Goal: Information Seeking & Learning: Compare options

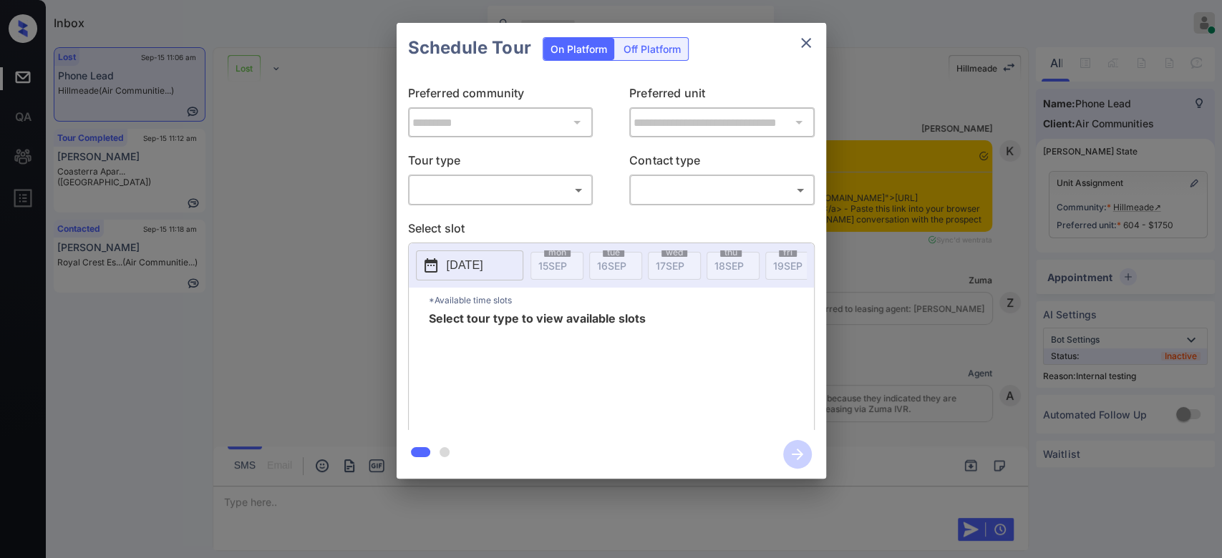
scroll to position [2897, 0]
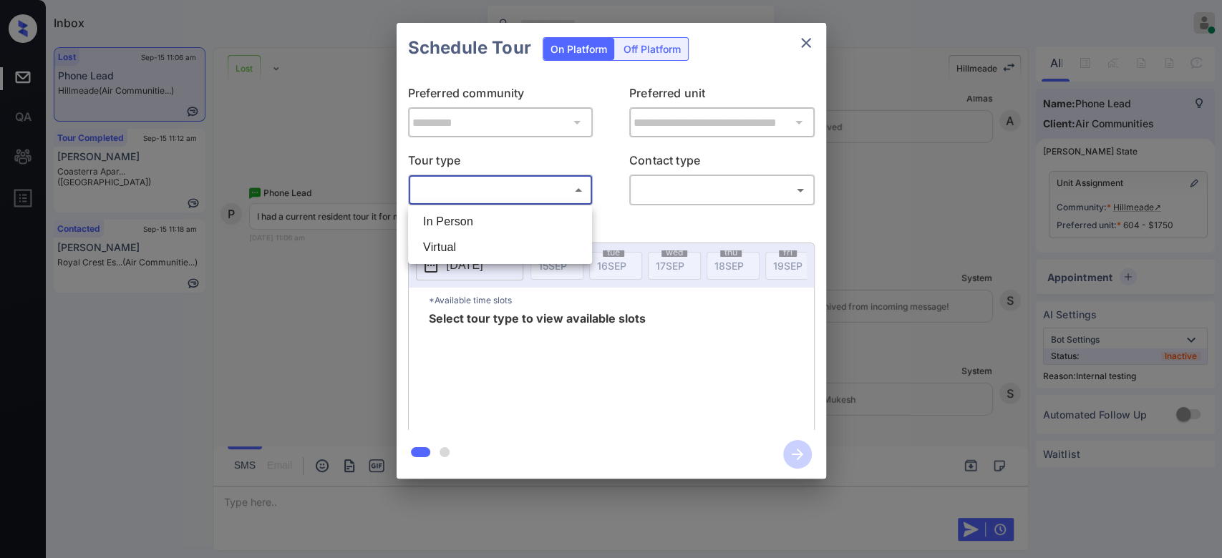
click at [570, 179] on body "Inbox Mukesh Online Set yourself offline Set yourself on break Profile Switch t…" at bounding box center [611, 279] width 1222 height 558
click at [493, 227] on li "In Person" at bounding box center [500, 222] width 177 height 26
type input "********"
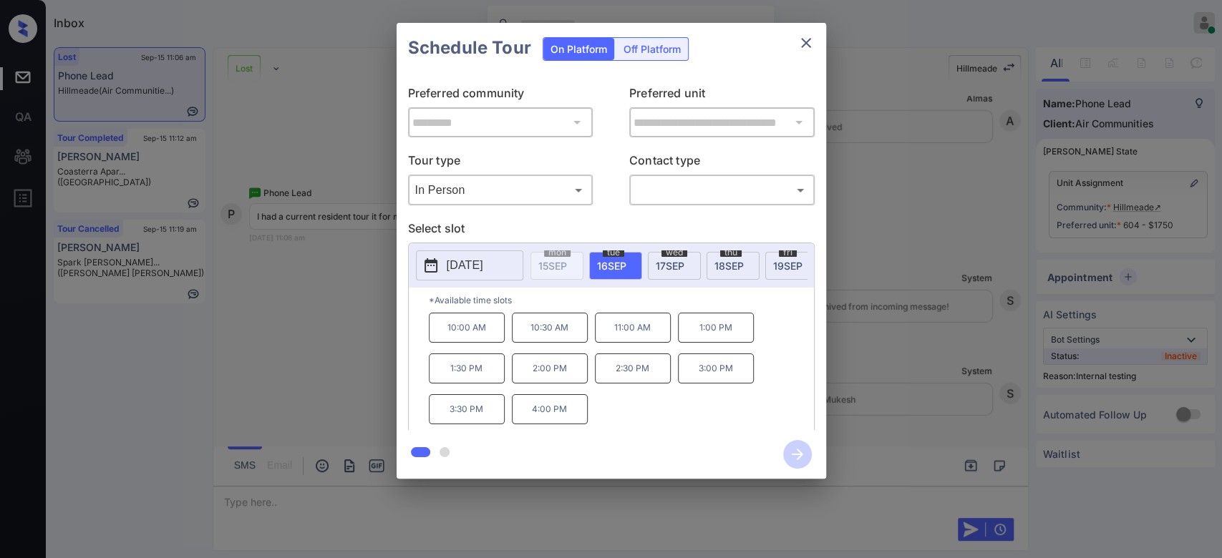
click at [733, 264] on span "18 SEP" at bounding box center [728, 266] width 29 height 12
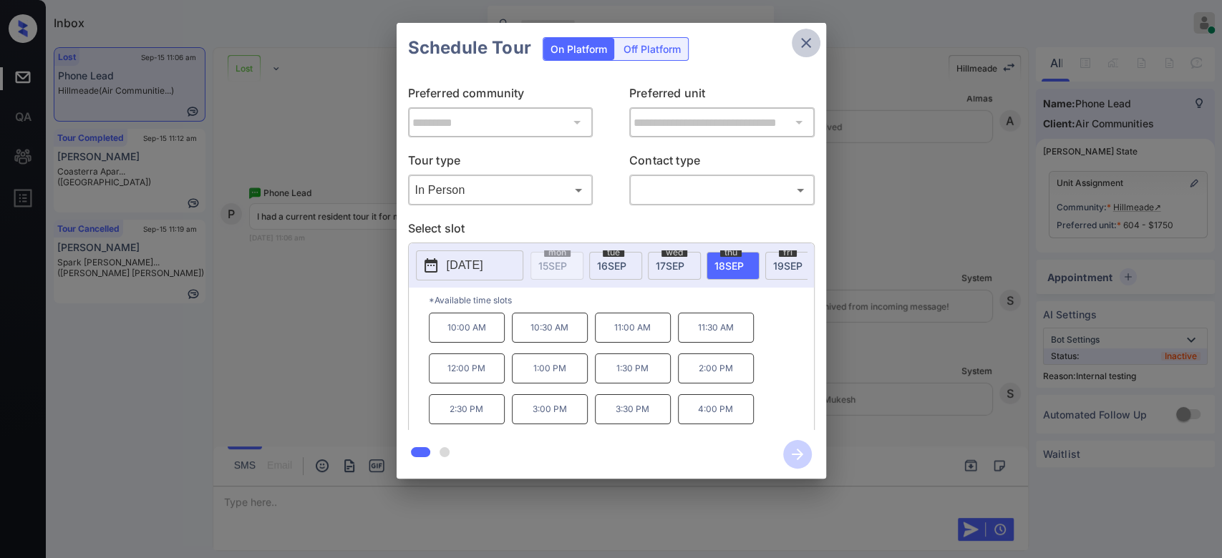
click at [807, 31] on button "close" at bounding box center [806, 43] width 29 height 29
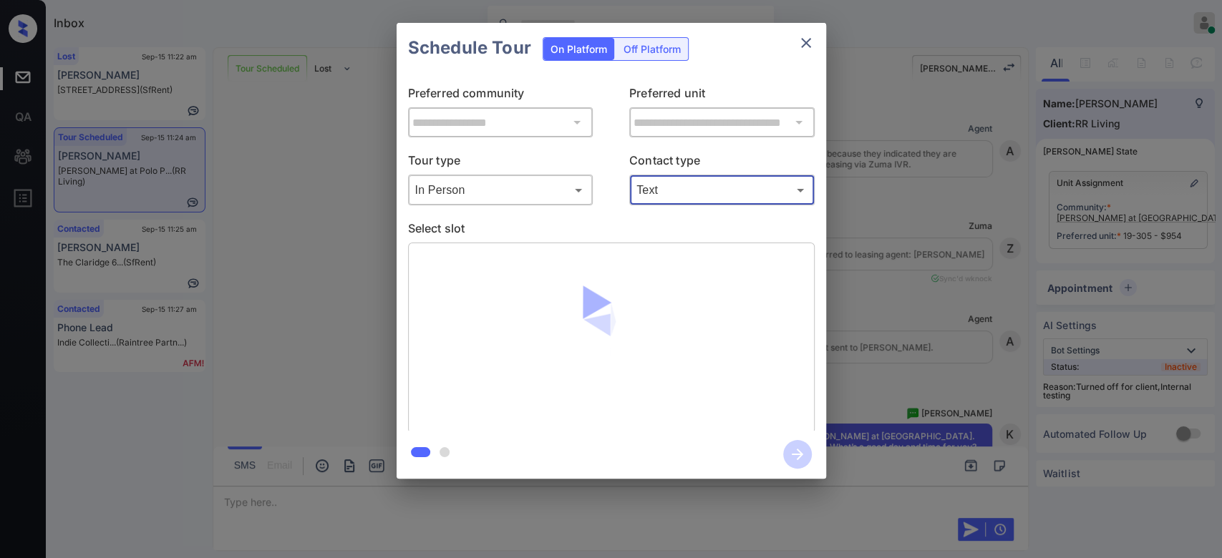
scroll to position [0, 6]
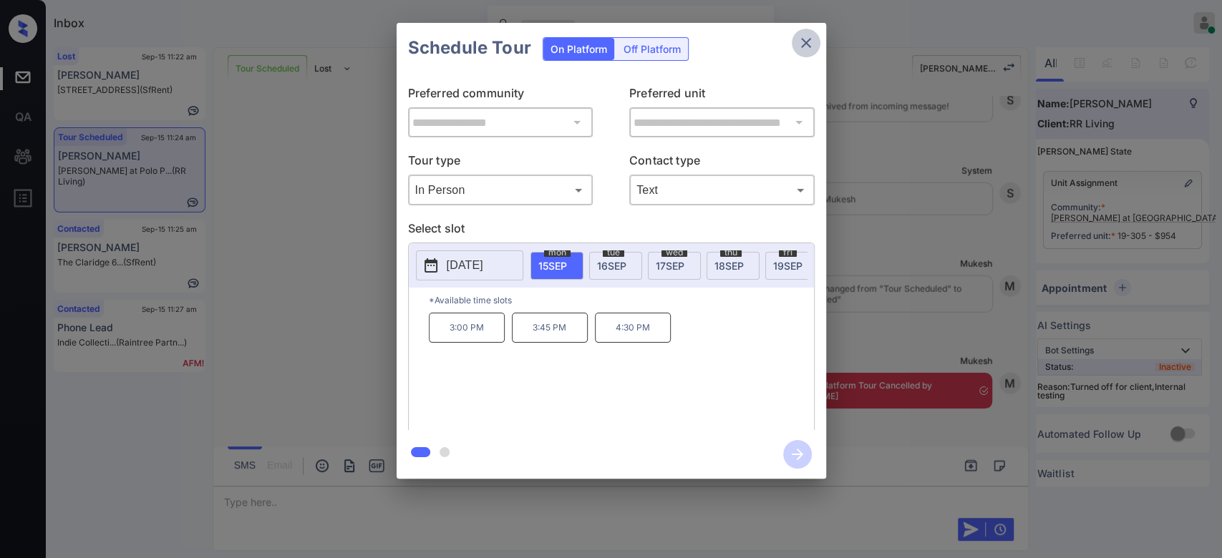
click at [807, 41] on icon "close" at bounding box center [806, 43] width 10 height 10
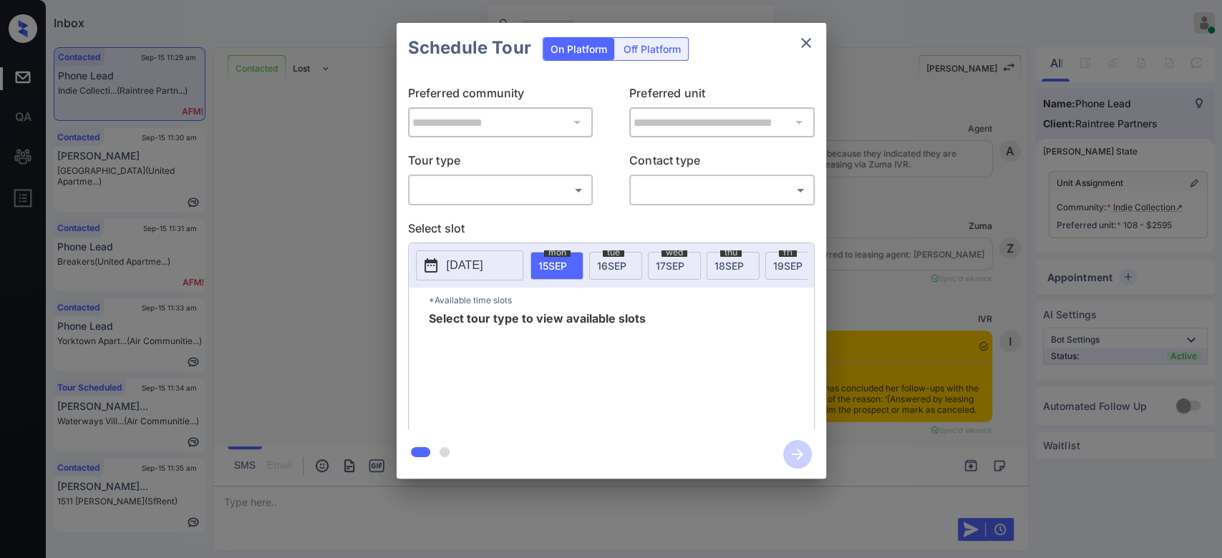
scroll to position [0, 6]
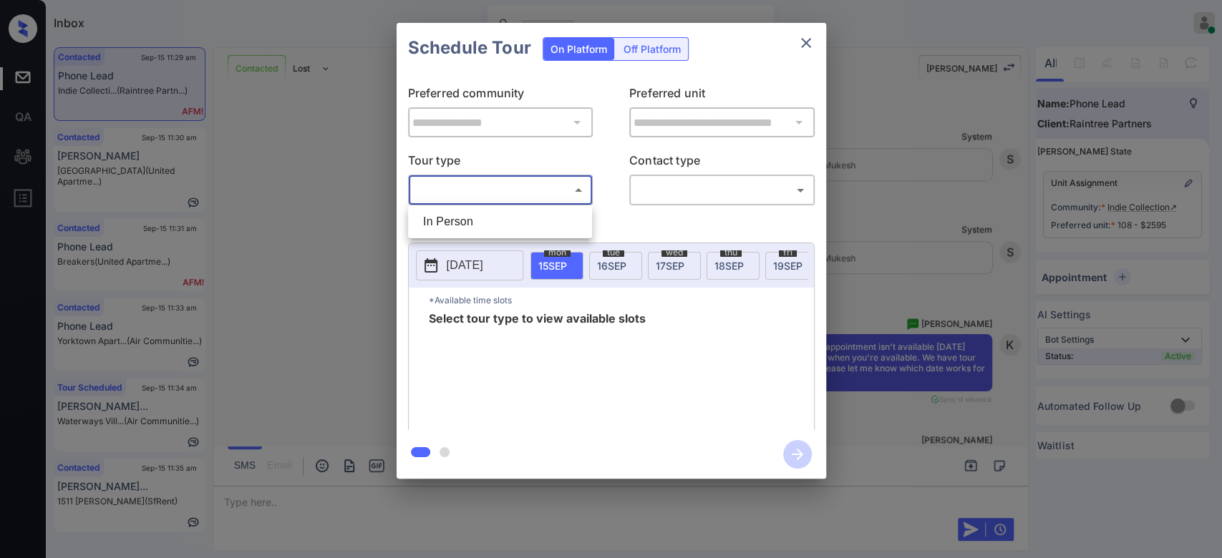
click at [548, 190] on body "Inbox Mukesh Online Set yourself offline Set yourself on break Profile Switch t…" at bounding box center [611, 279] width 1222 height 558
click at [526, 218] on li "In Person" at bounding box center [500, 222] width 177 height 26
type input "********"
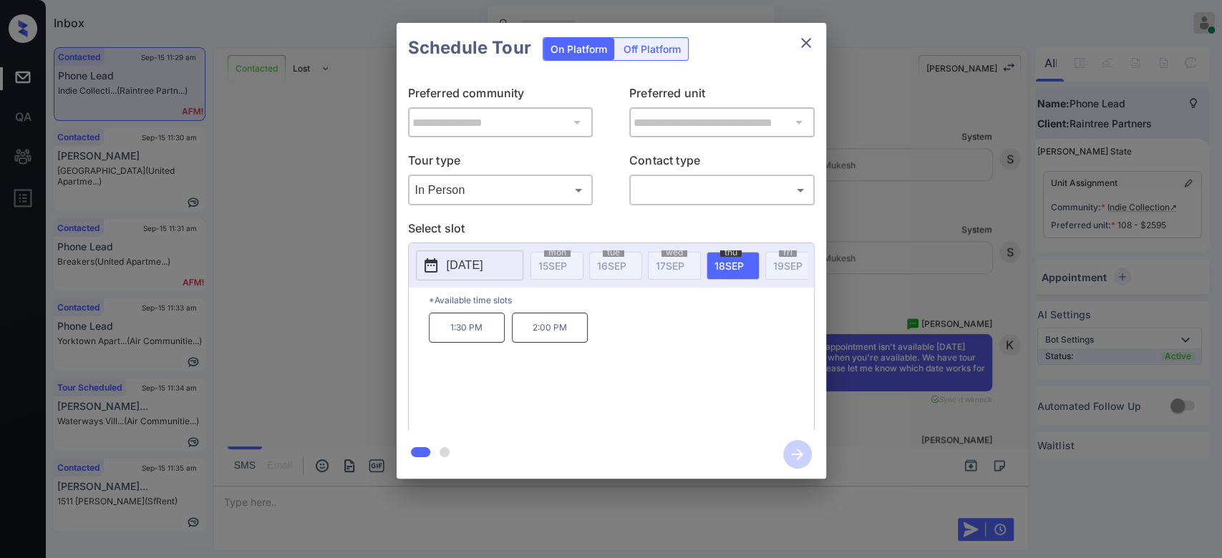
click at [477, 266] on p "[DATE]" at bounding box center [465, 265] width 37 height 17
click at [727, 74] on div "**********" at bounding box center [612, 251] width 430 height 357
click at [813, 35] on icon "close" at bounding box center [805, 42] width 17 height 17
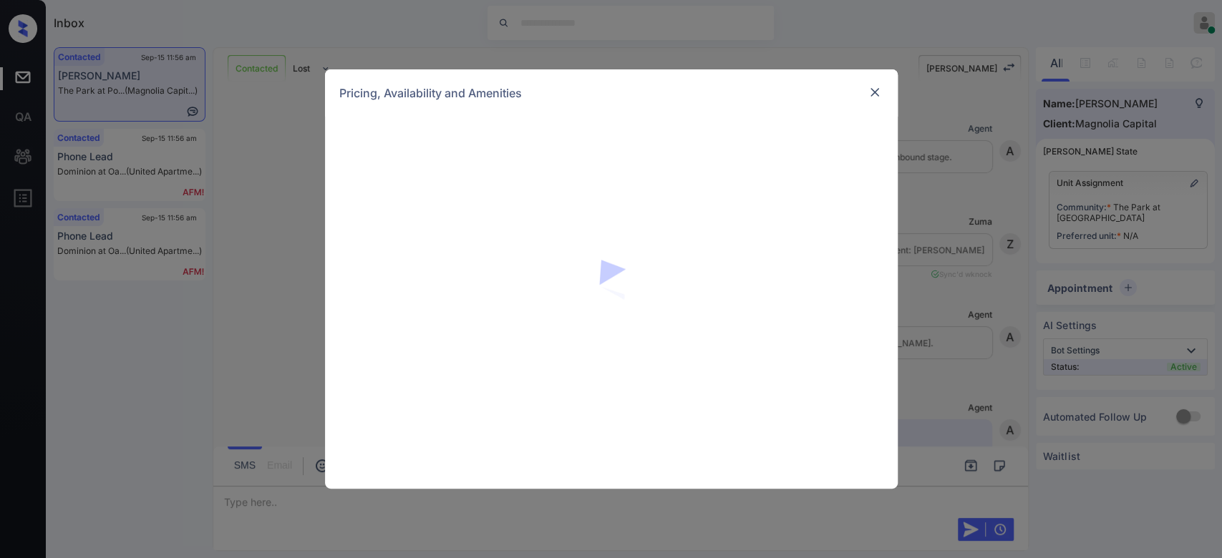
scroll to position [2867, 0]
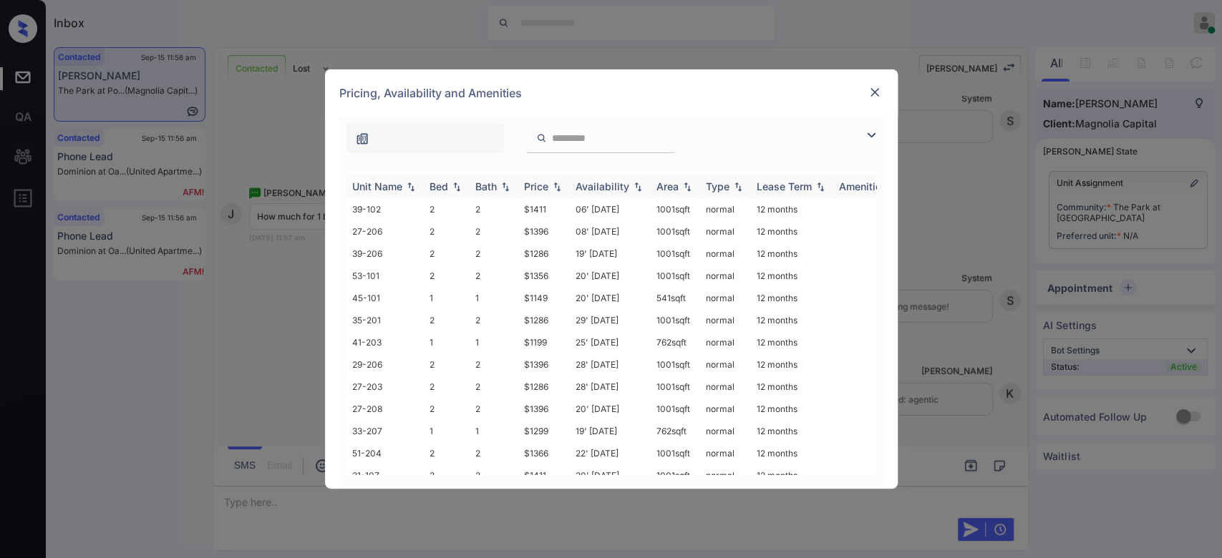
click at [535, 188] on div "Price" at bounding box center [536, 186] width 24 height 12
click at [532, 209] on td "$1149" at bounding box center [544, 209] width 52 height 22
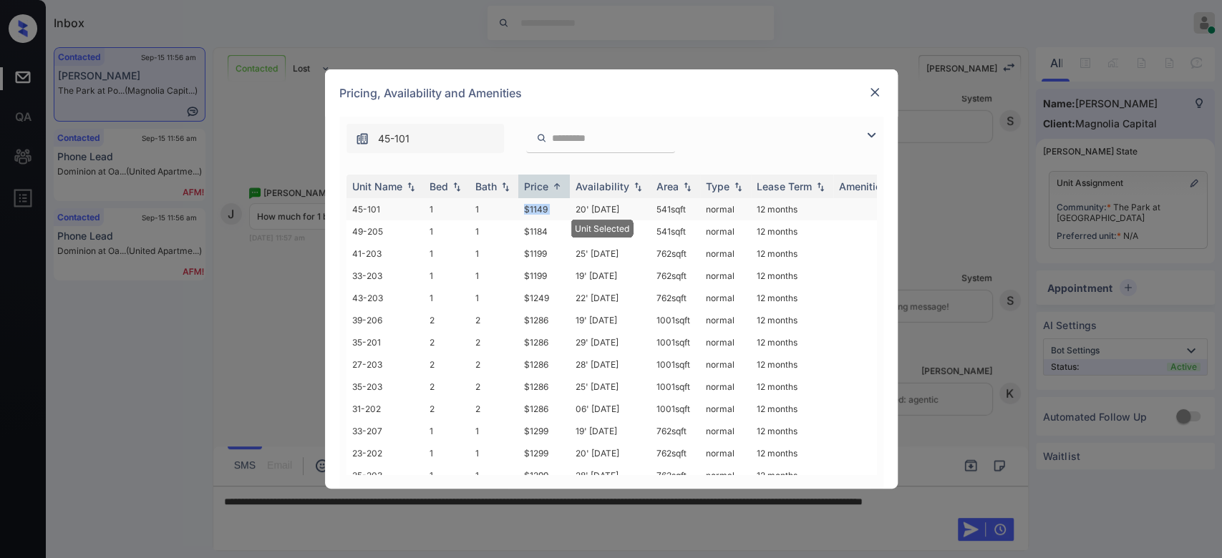
click at [532, 209] on td "$1149" at bounding box center [544, 209] width 52 height 22
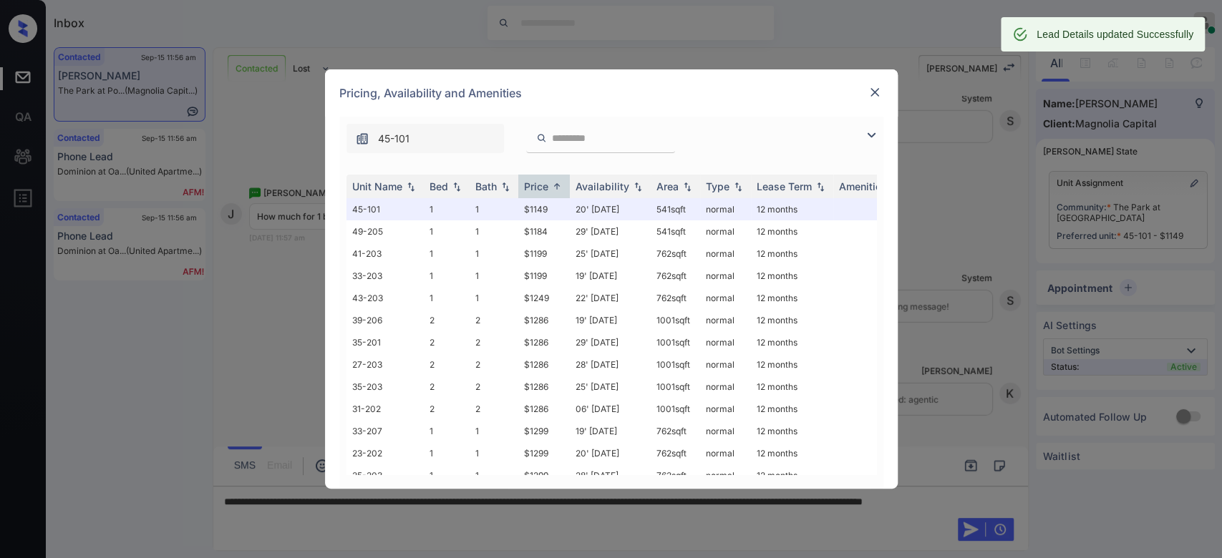
click at [882, 89] on div at bounding box center [874, 92] width 17 height 17
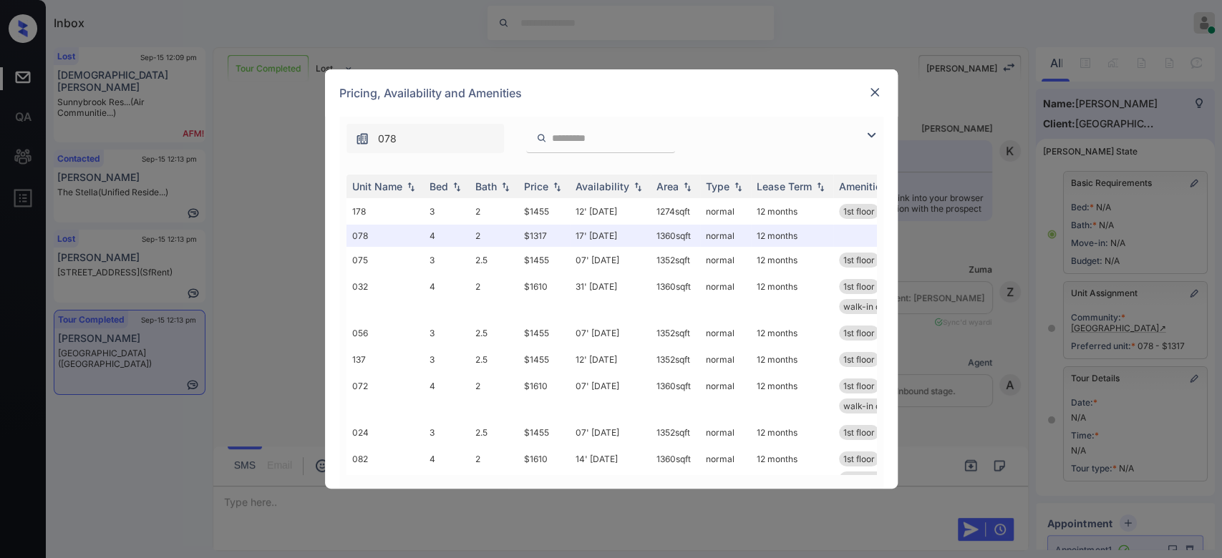
scroll to position [12001, 0]
click at [552, 185] on img at bounding box center [557, 187] width 14 height 10
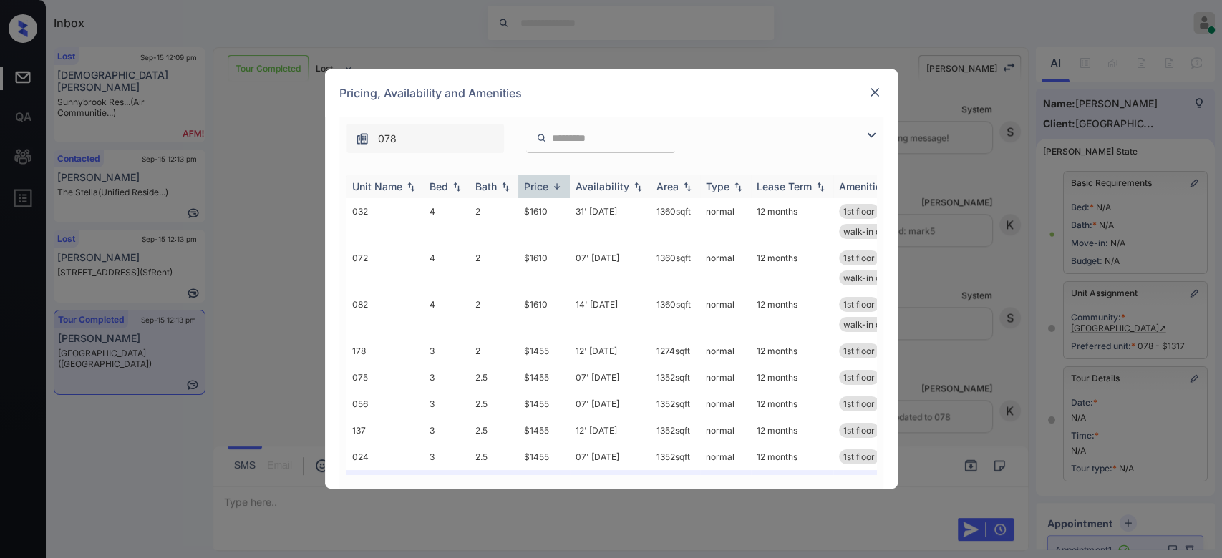
click at [552, 185] on img at bounding box center [557, 186] width 14 height 11
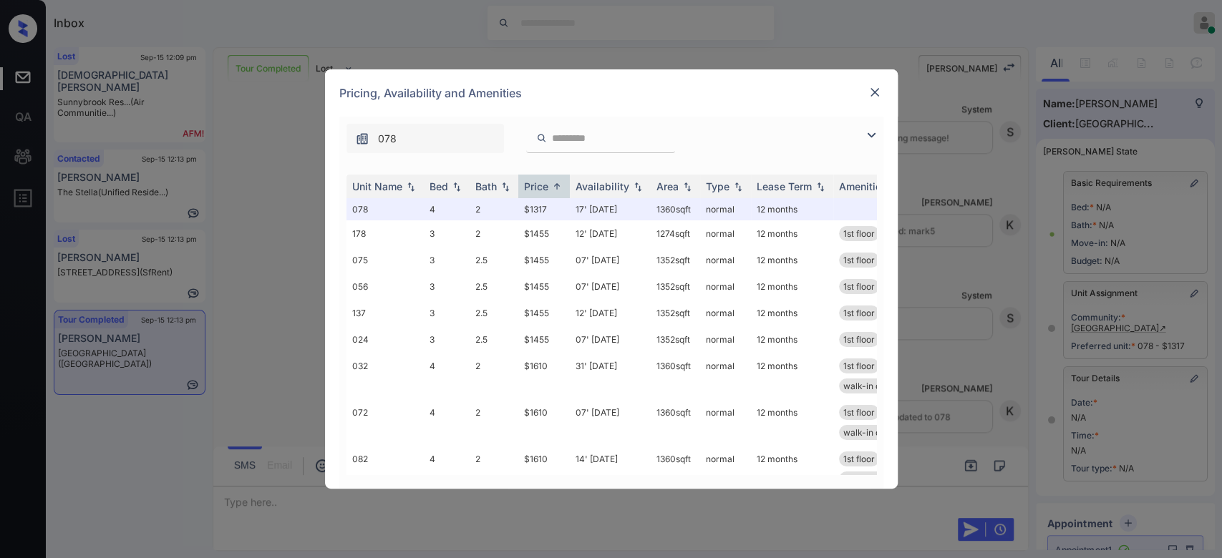
click at [870, 89] on img at bounding box center [875, 92] width 14 height 14
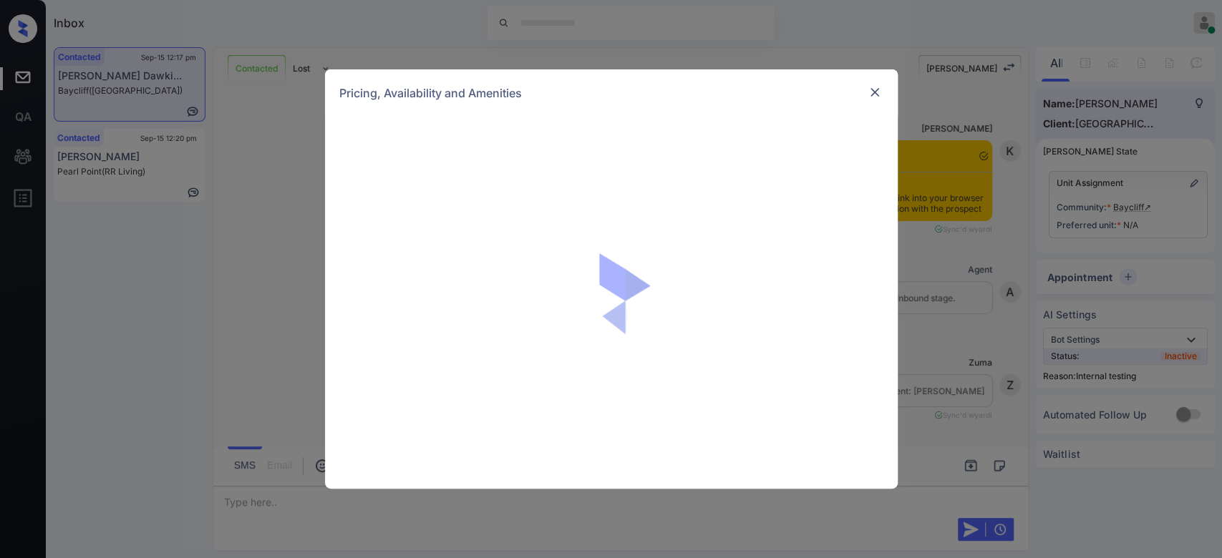
scroll to position [3318, 0]
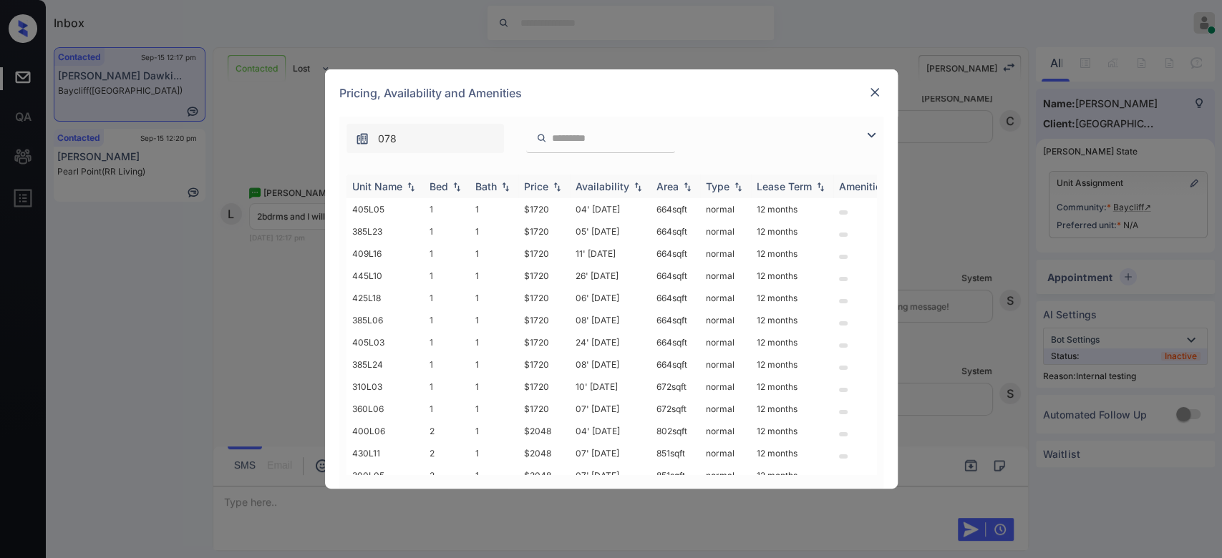
click at [544, 183] on div "Price" at bounding box center [536, 186] width 24 height 12
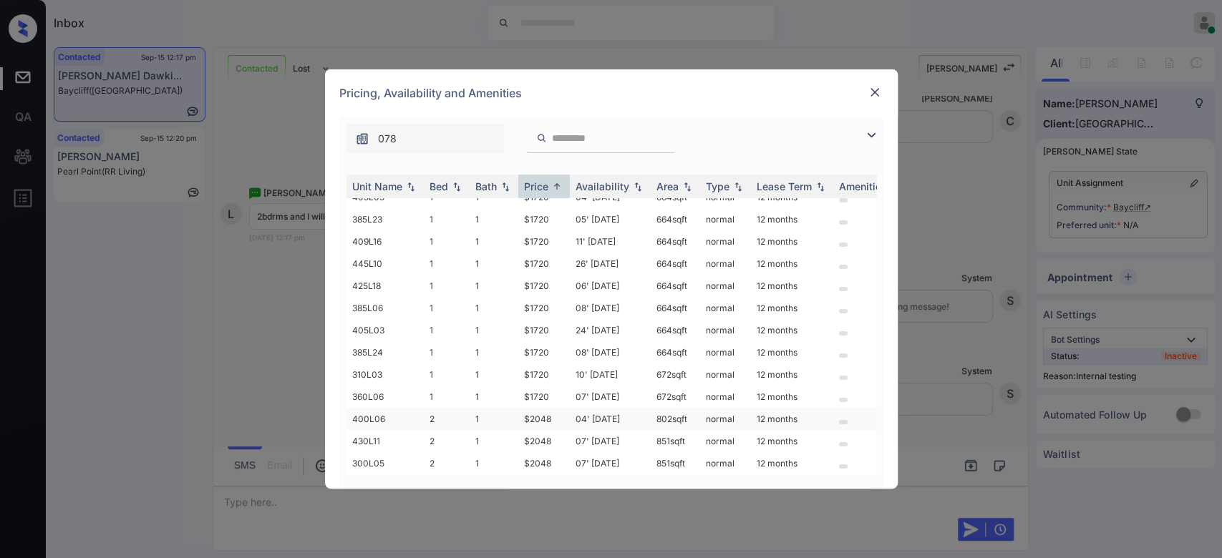
click at [537, 408] on td "$2048" at bounding box center [544, 419] width 52 height 22
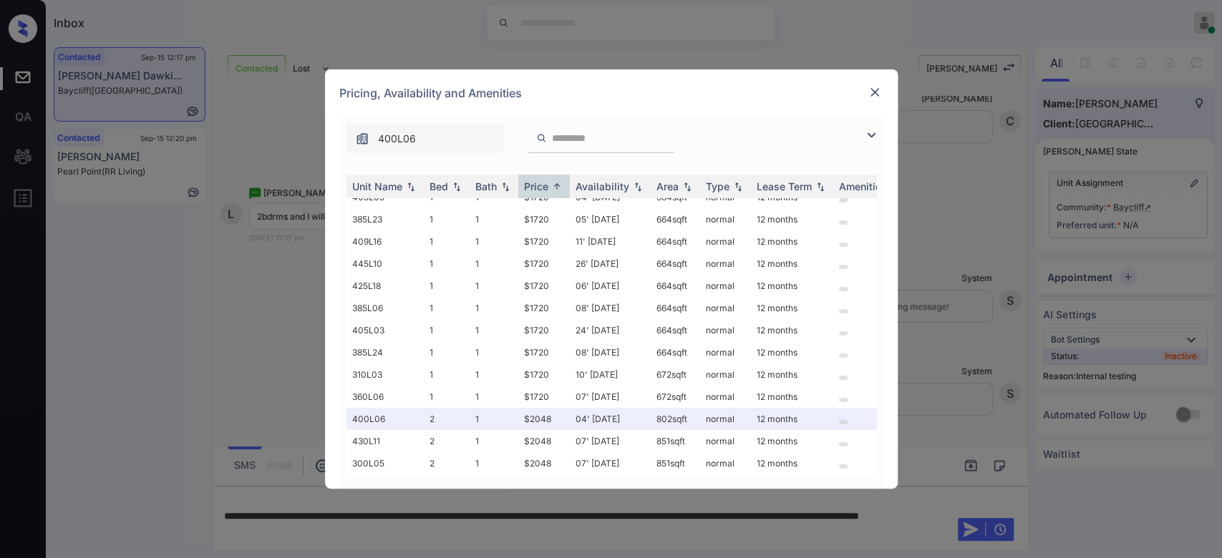
click at [878, 83] on div "Pricing, Availability and Amenities" at bounding box center [611, 92] width 573 height 47
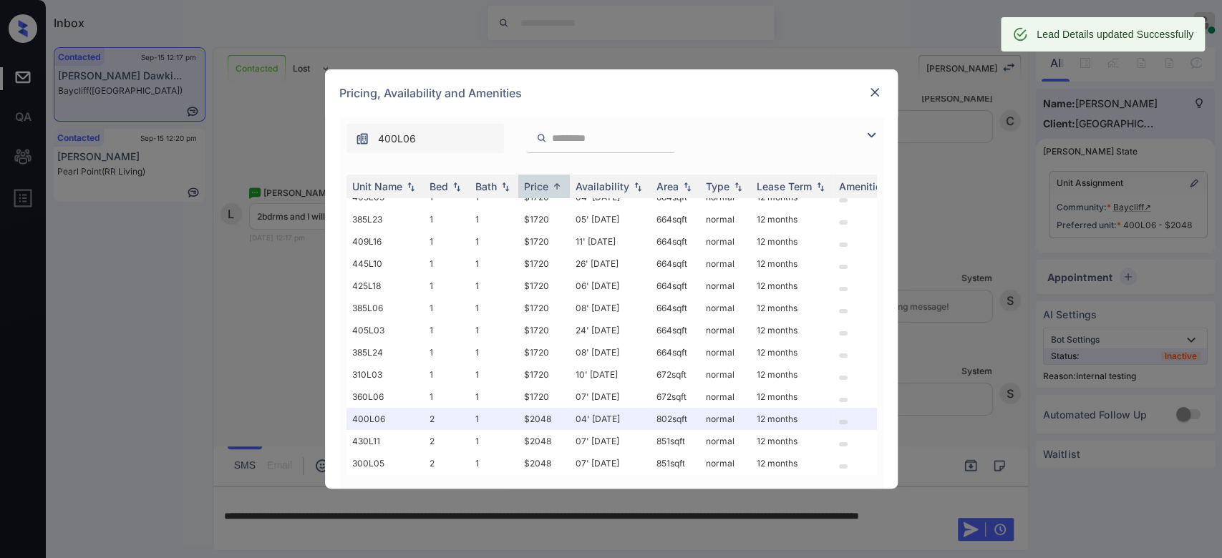
click at [878, 92] on img at bounding box center [875, 92] width 14 height 14
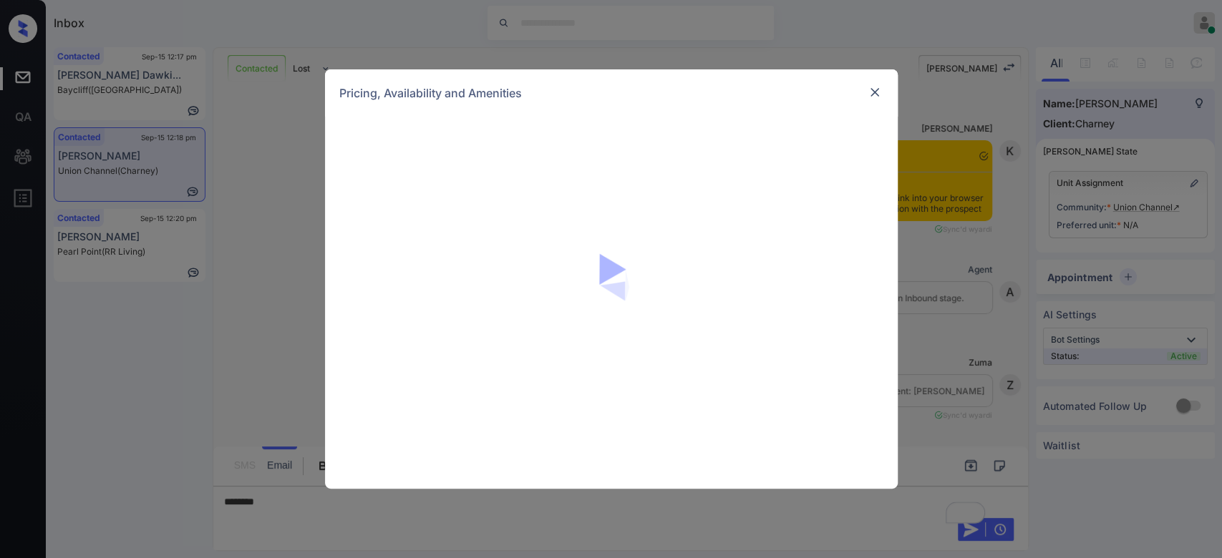
scroll to position [2139, 0]
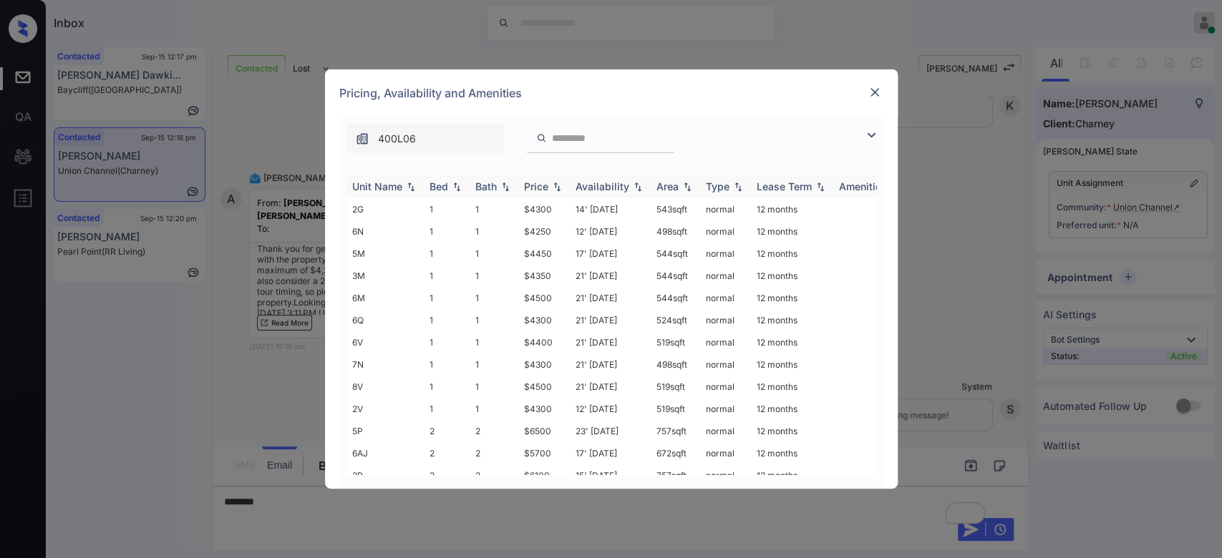
click at [539, 183] on div "Price" at bounding box center [536, 186] width 24 height 12
click at [544, 208] on td "$4250" at bounding box center [544, 209] width 52 height 22
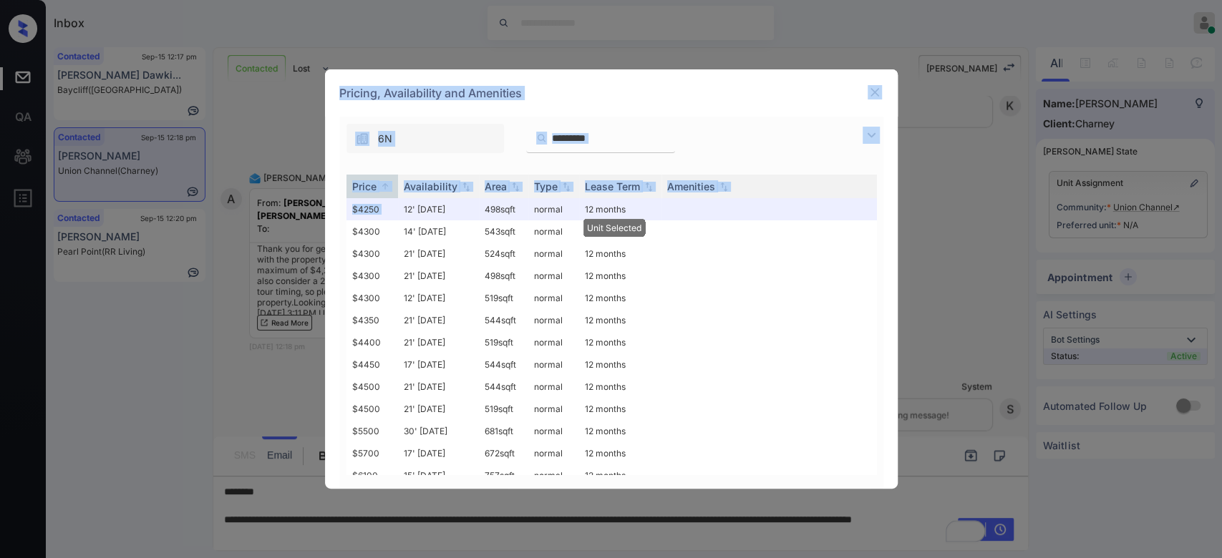
scroll to position [0, 232]
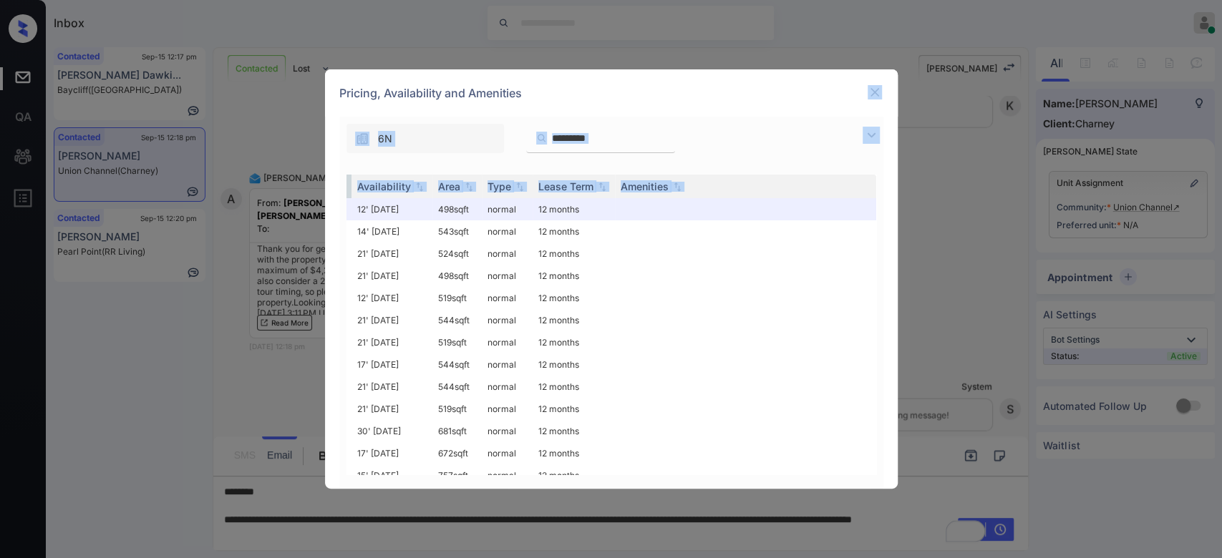
drag, startPoint x: 544, startPoint y: 208, endPoint x: 865, endPoint y: 94, distance: 340.3
click at [865, 94] on div "**********" at bounding box center [611, 278] width 573 height 419
click at [866, 94] on div at bounding box center [874, 92] width 17 height 17
